Goal: Check status: Check status

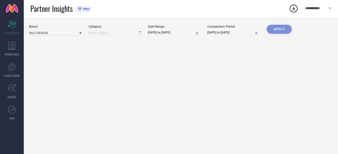
type input "All"
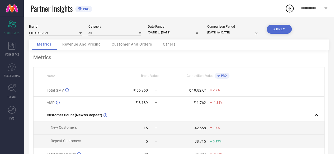
select select "7"
select select "2025"
select select "8"
select select "2025"
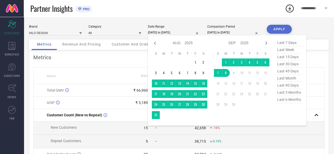
click at [178, 33] on input "[DATE] to [DATE]" at bounding box center [174, 33] width 53 height 6
click at [194, 61] on td "1" at bounding box center [195, 63] width 8 height 8
type input "[DATE] to [DATE]"
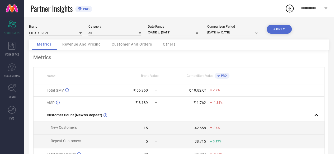
click at [184, 34] on input "[DATE] to [DATE]" at bounding box center [174, 33] width 53 height 6
select select "7"
select select "2025"
select select "8"
select select "2025"
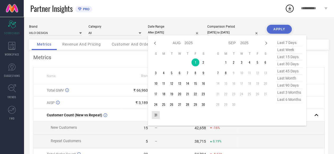
click at [157, 113] on td "31" at bounding box center [156, 115] width 8 height 8
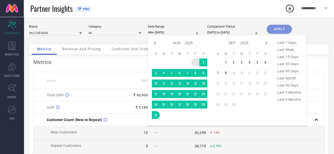
type input "[DATE] to [DATE]"
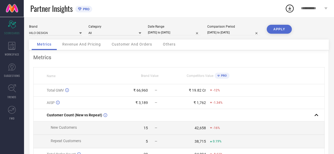
click at [281, 30] on button "APPLY" at bounding box center [279, 29] width 25 height 9
